Goal: Transaction & Acquisition: Book appointment/travel/reservation

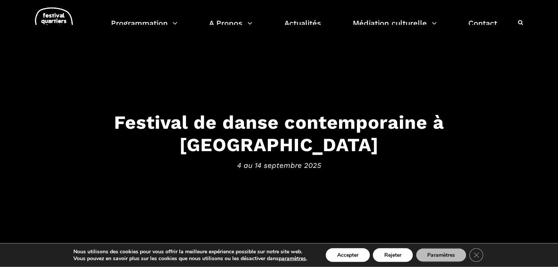
scroll to position [10, 0]
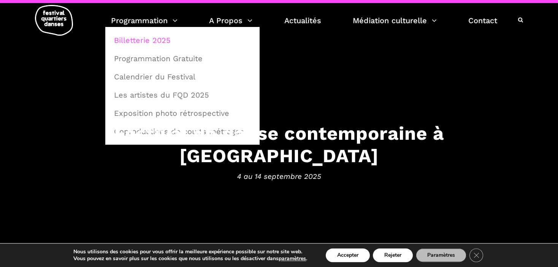
click at [148, 41] on link "Billetterie 2025" at bounding box center [182, 40] width 146 height 17
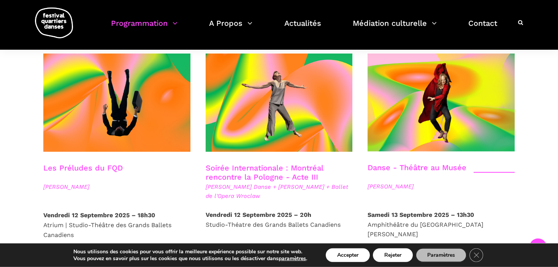
scroll to position [870, 0]
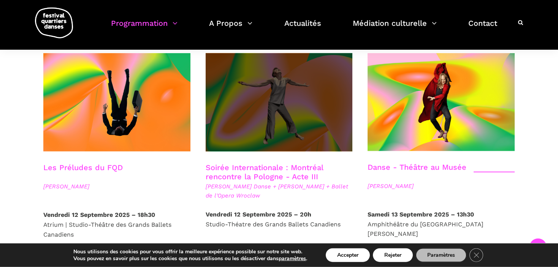
click at [276, 89] on span at bounding box center [279, 102] width 147 height 98
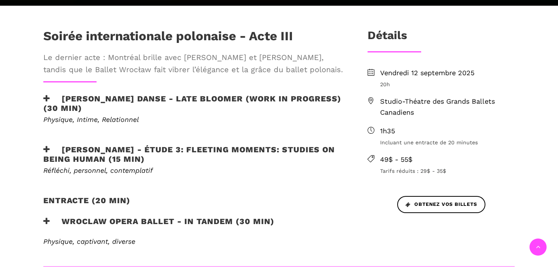
scroll to position [251, 0]
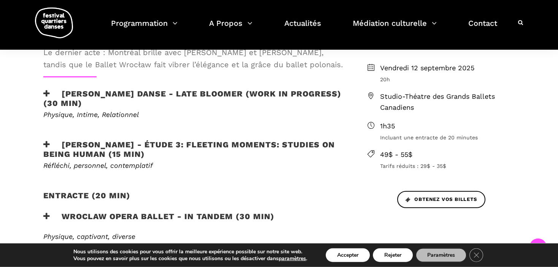
click at [237, 147] on h3 "[PERSON_NAME] - Étude 3: Fleeting moments: studies on being human (15 min)" at bounding box center [192, 149] width 299 height 19
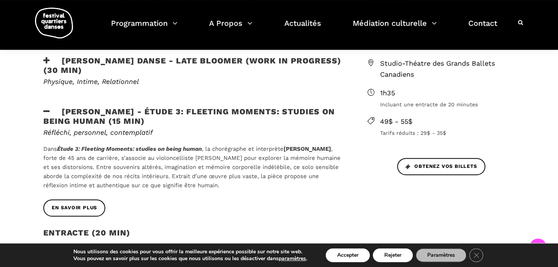
scroll to position [298, 0]
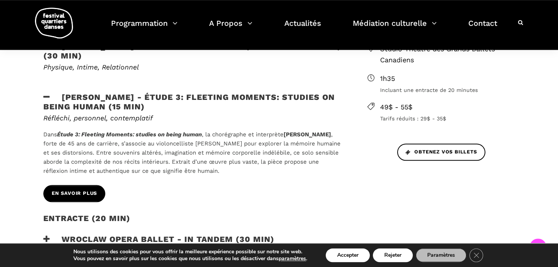
click at [91, 194] on span "EN SAVOIR PLUS" at bounding box center [74, 194] width 45 height 8
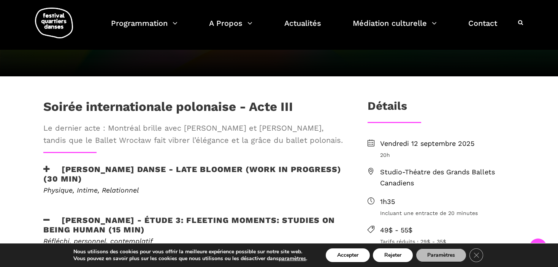
scroll to position [173, 0]
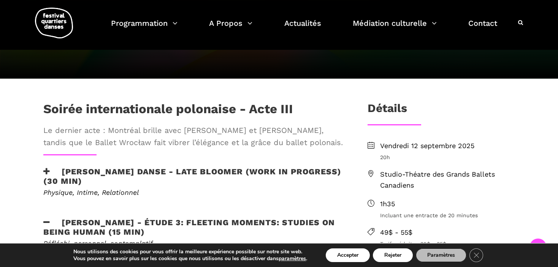
click at [46, 175] on h3 "[PERSON_NAME] Danse - Late bloomer (work in progress) (30 min)" at bounding box center [192, 176] width 299 height 19
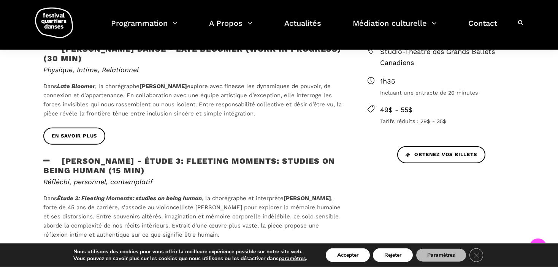
scroll to position [301, 0]
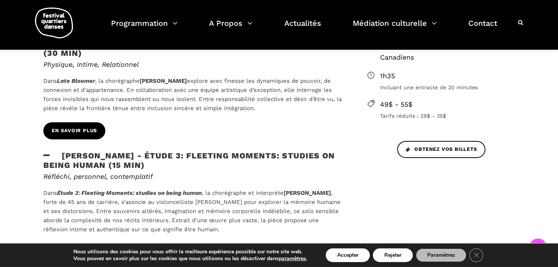
click at [81, 134] on span "En savoir plus" at bounding box center [74, 131] width 45 height 8
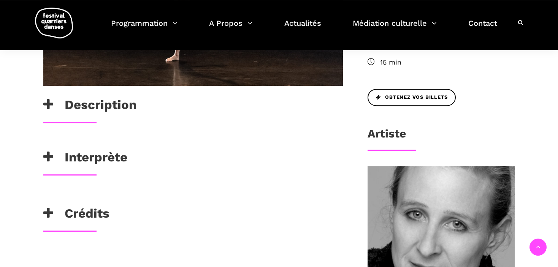
scroll to position [324, 0]
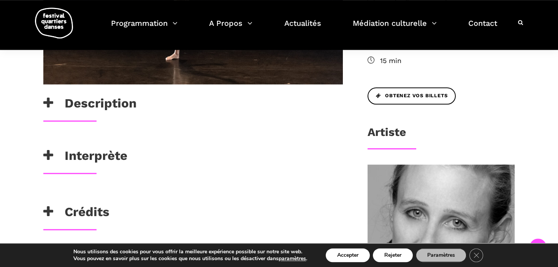
click at [93, 163] on h3 "Interprète" at bounding box center [85, 157] width 84 height 19
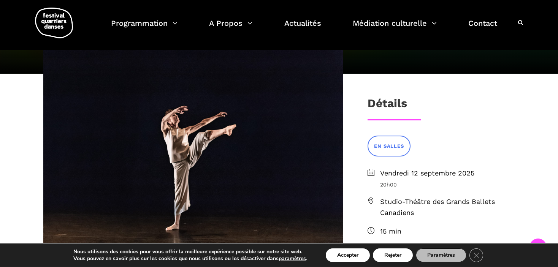
scroll to position [153, 0]
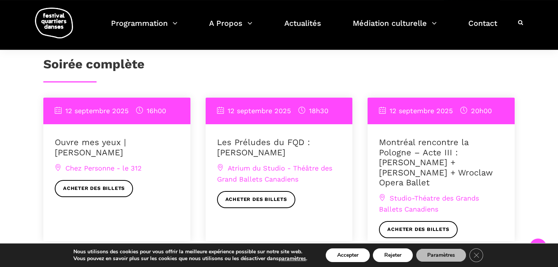
scroll to position [604, 0]
